Goal: Navigation & Orientation: Find specific page/section

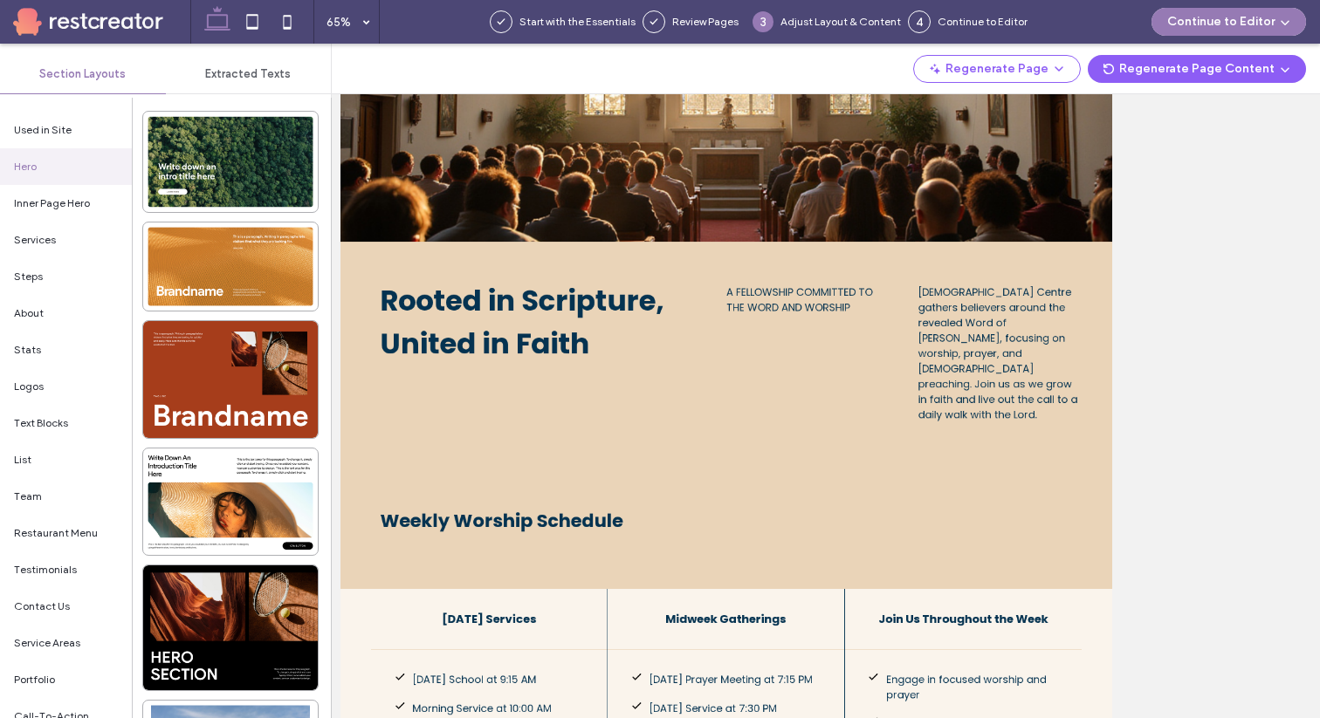
scroll to position [314, 0]
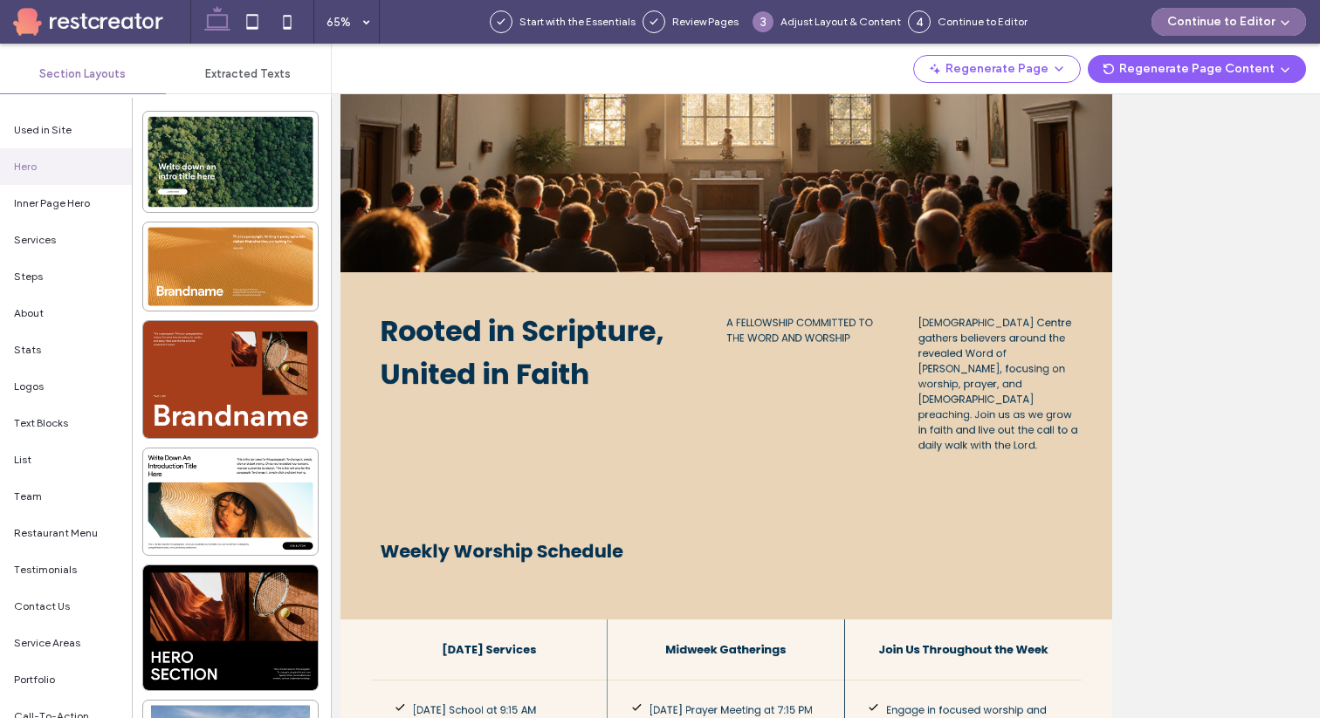
click at [1191, 22] on button "Continue to Editor" at bounding box center [1228, 22] width 154 height 28
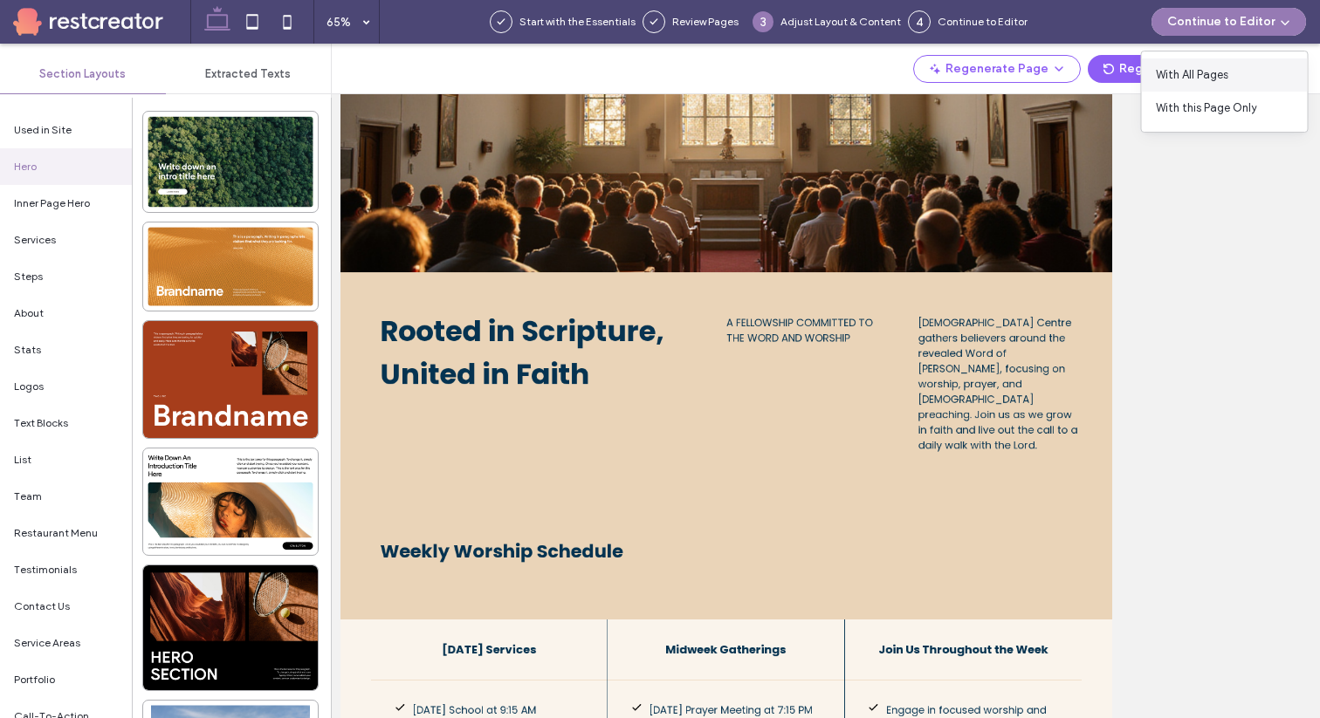
click at [1197, 72] on span "With All Pages" at bounding box center [1192, 74] width 72 height 17
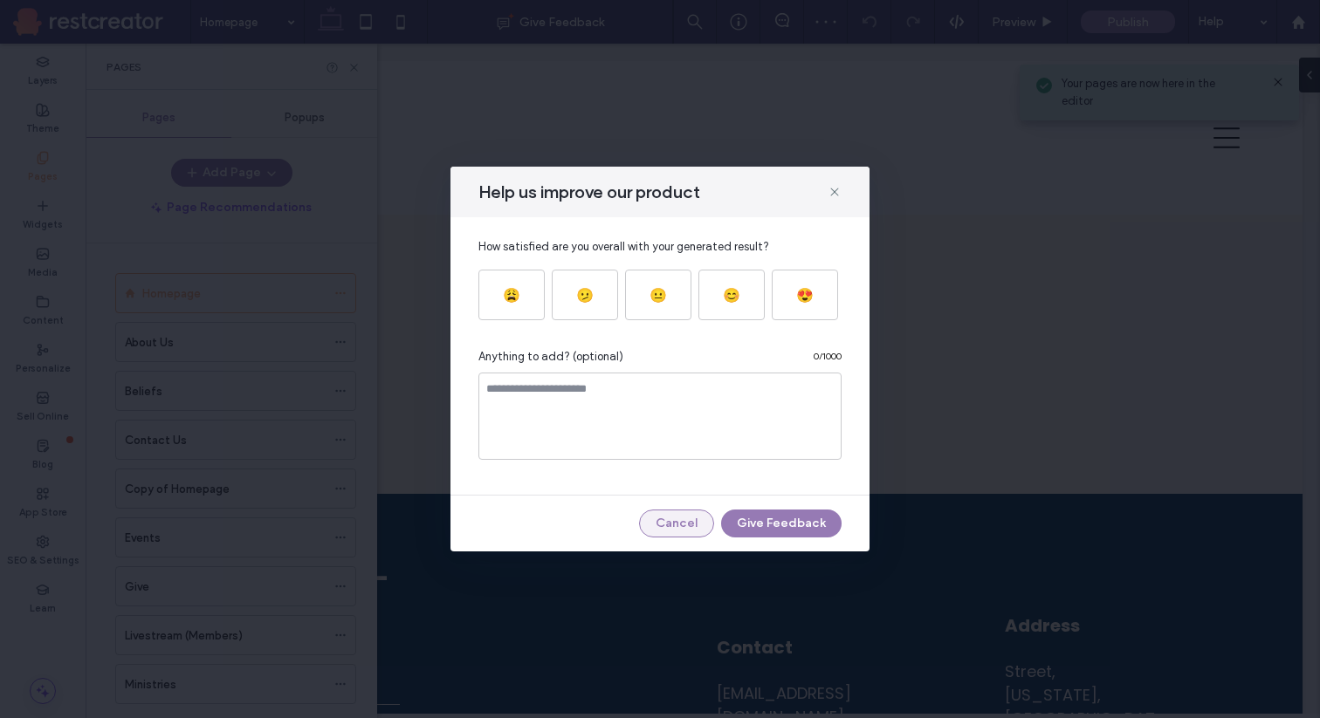
click at [680, 523] on button "Cancel" at bounding box center [676, 524] width 75 height 28
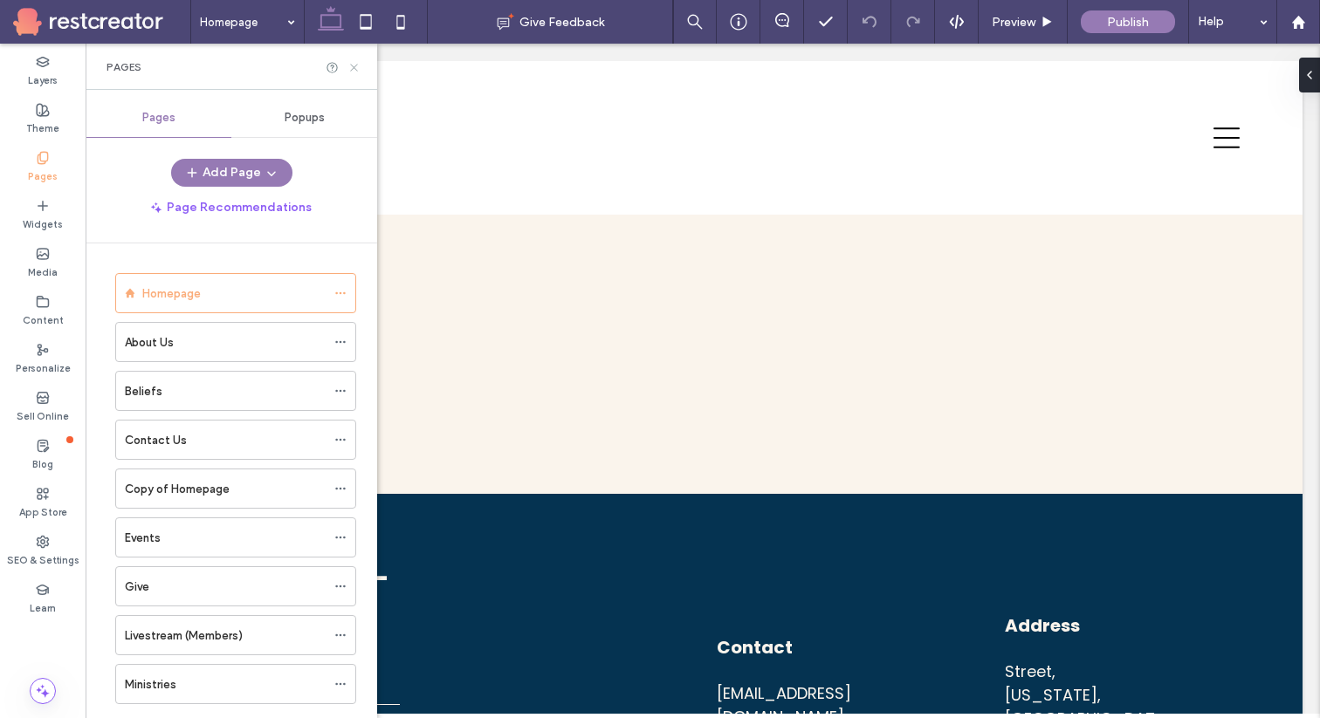
click at [357, 71] on icon at bounding box center [353, 67] width 13 height 13
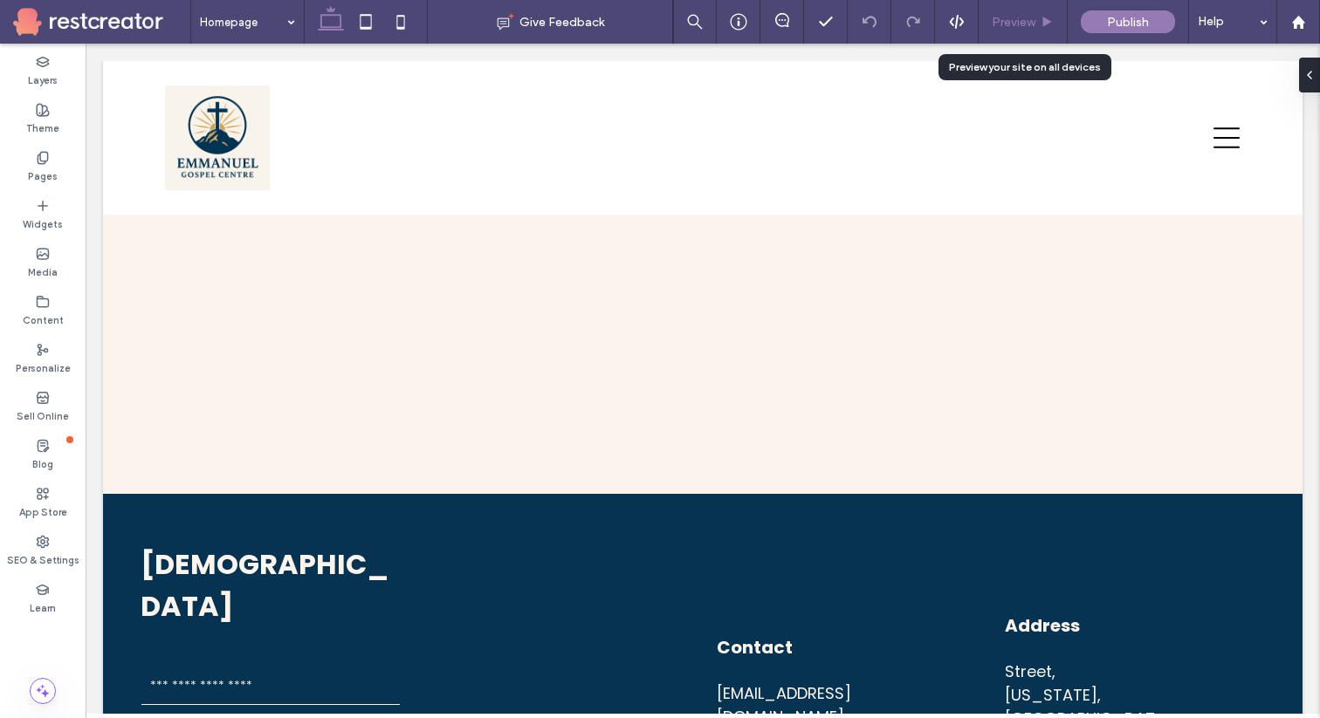
click at [1044, 24] on use at bounding box center [1047, 22] width 9 height 10
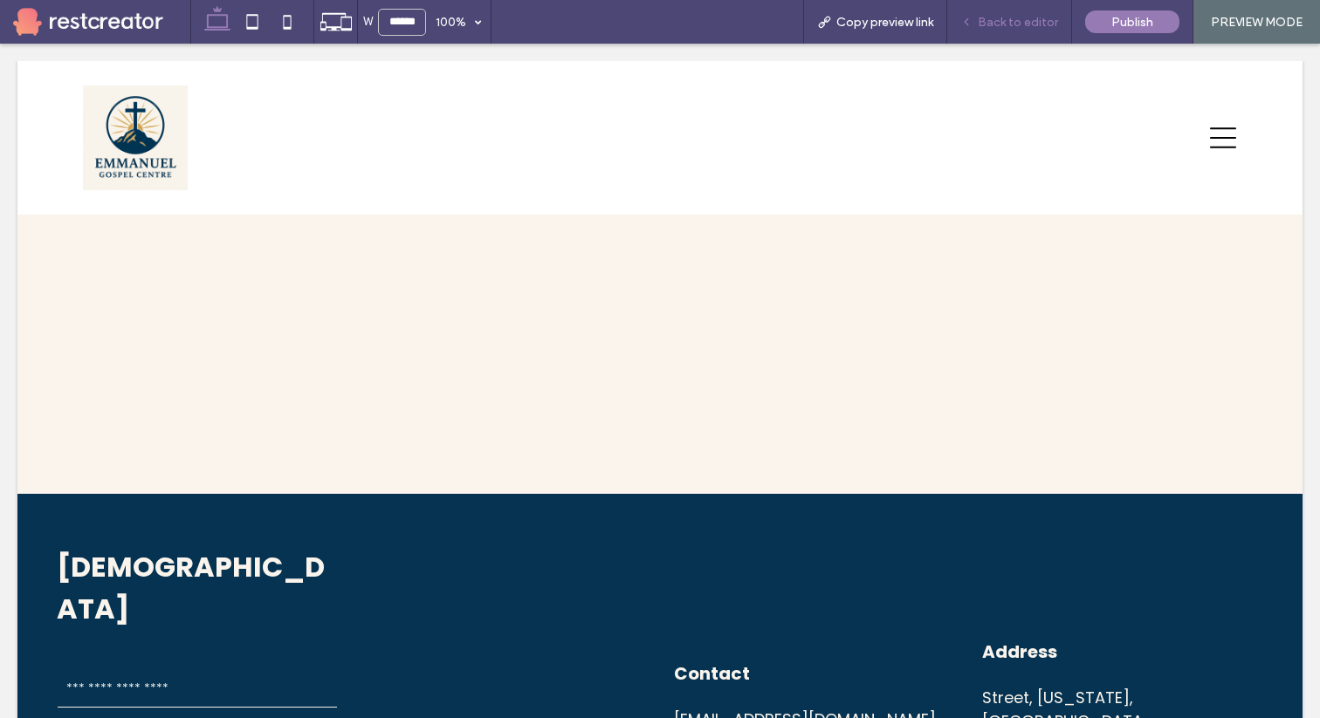
click at [1022, 25] on span "Back to editor" at bounding box center [1018, 22] width 80 height 15
